Goal: Find specific page/section: Find specific page/section

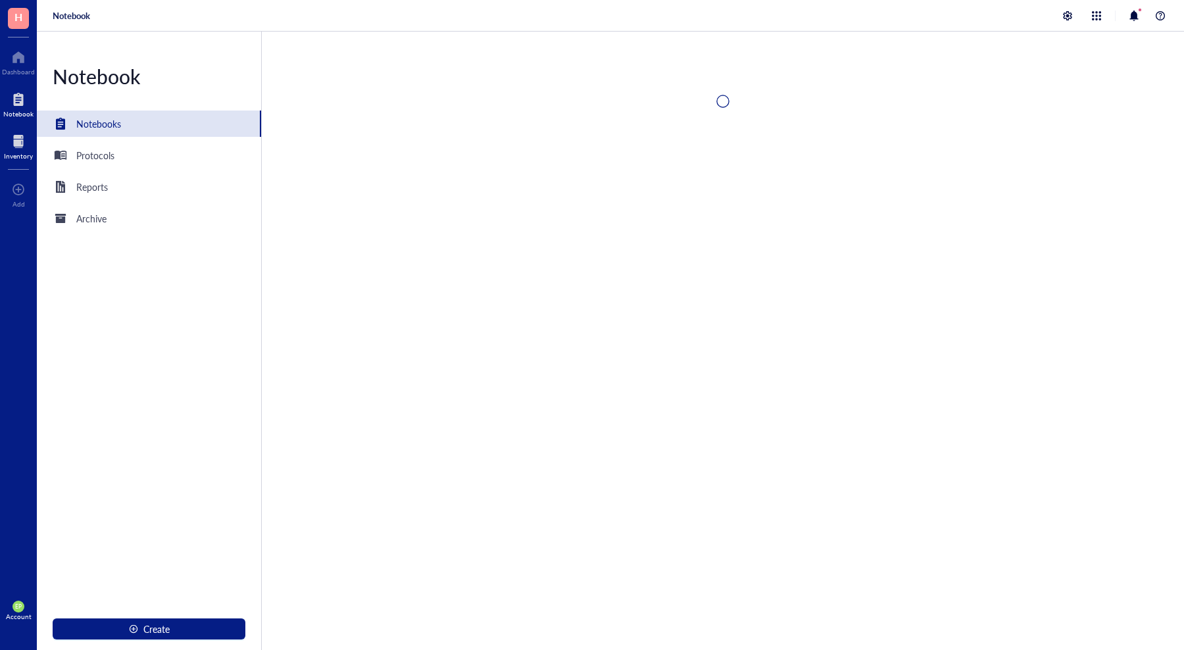
click at [14, 139] on div at bounding box center [18, 141] width 29 height 21
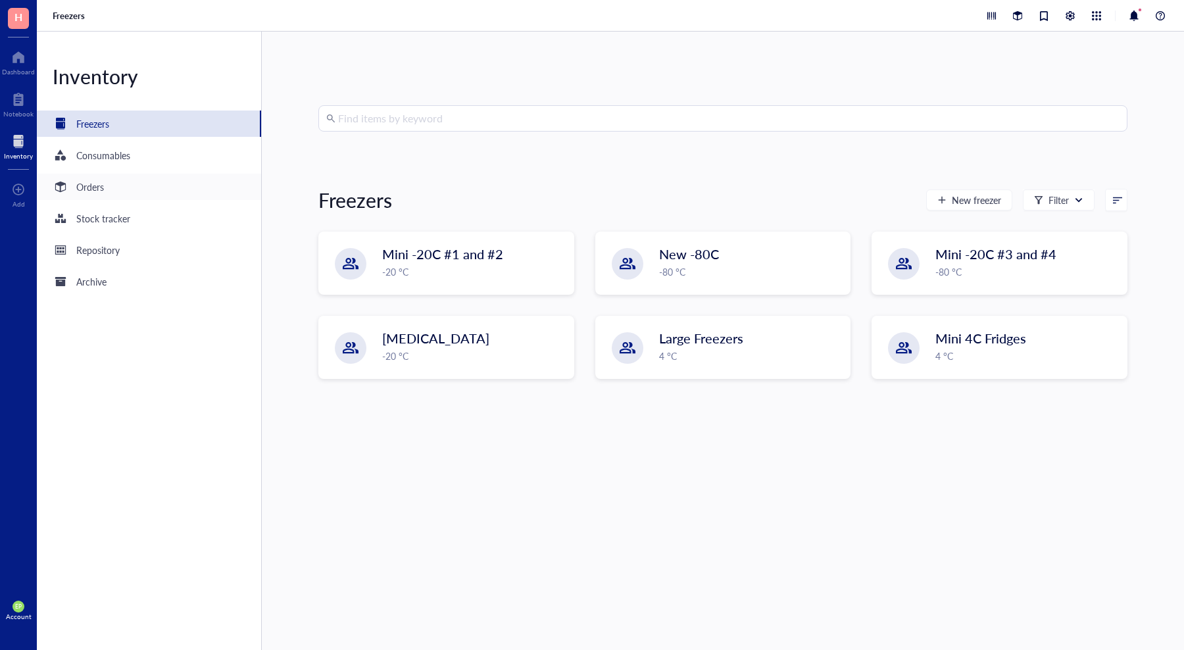
click at [91, 178] on div "Orders" at bounding box center [149, 187] width 224 height 26
